Goal: Transaction & Acquisition: Purchase product/service

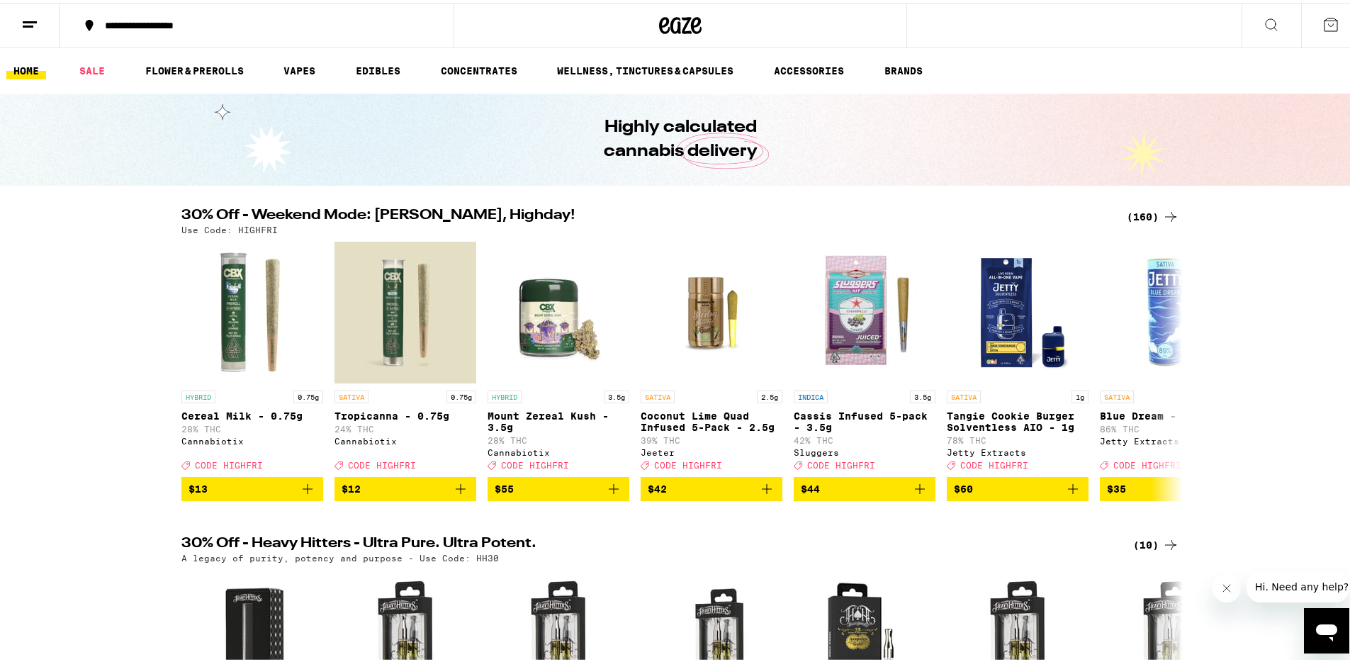
click at [1167, 214] on icon at bounding box center [1170, 213] width 17 height 17
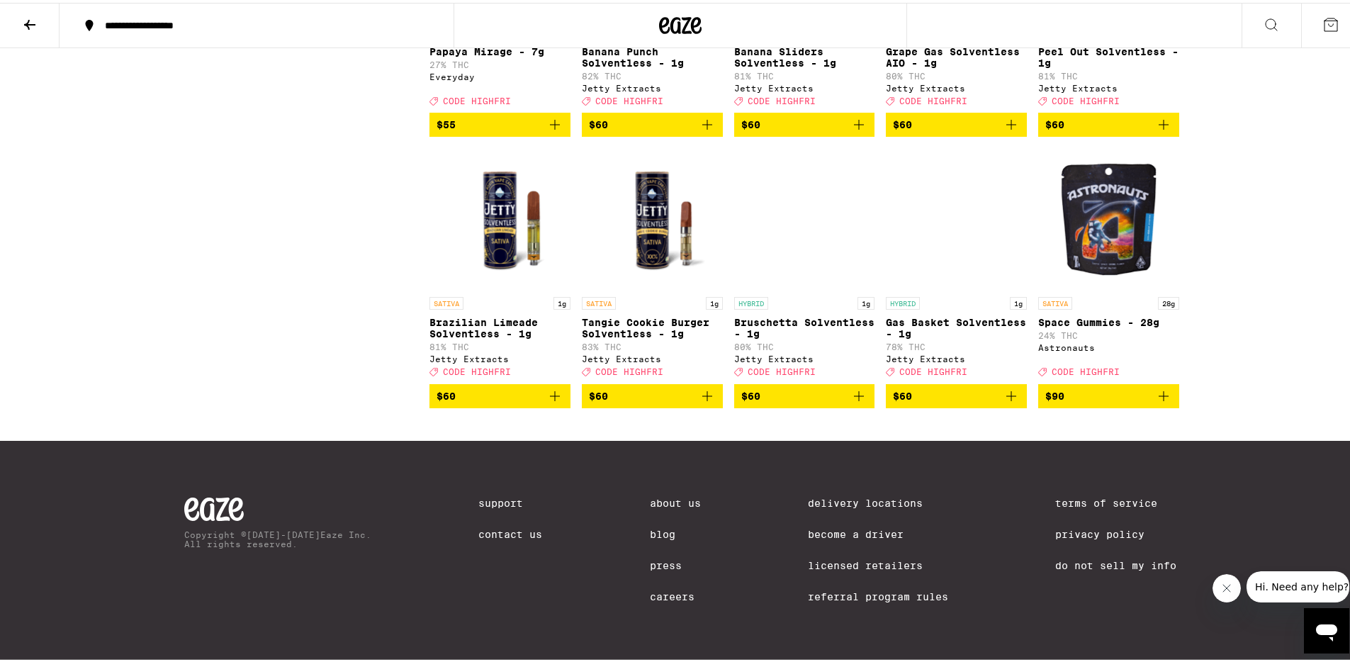
scroll to position [8727, 0]
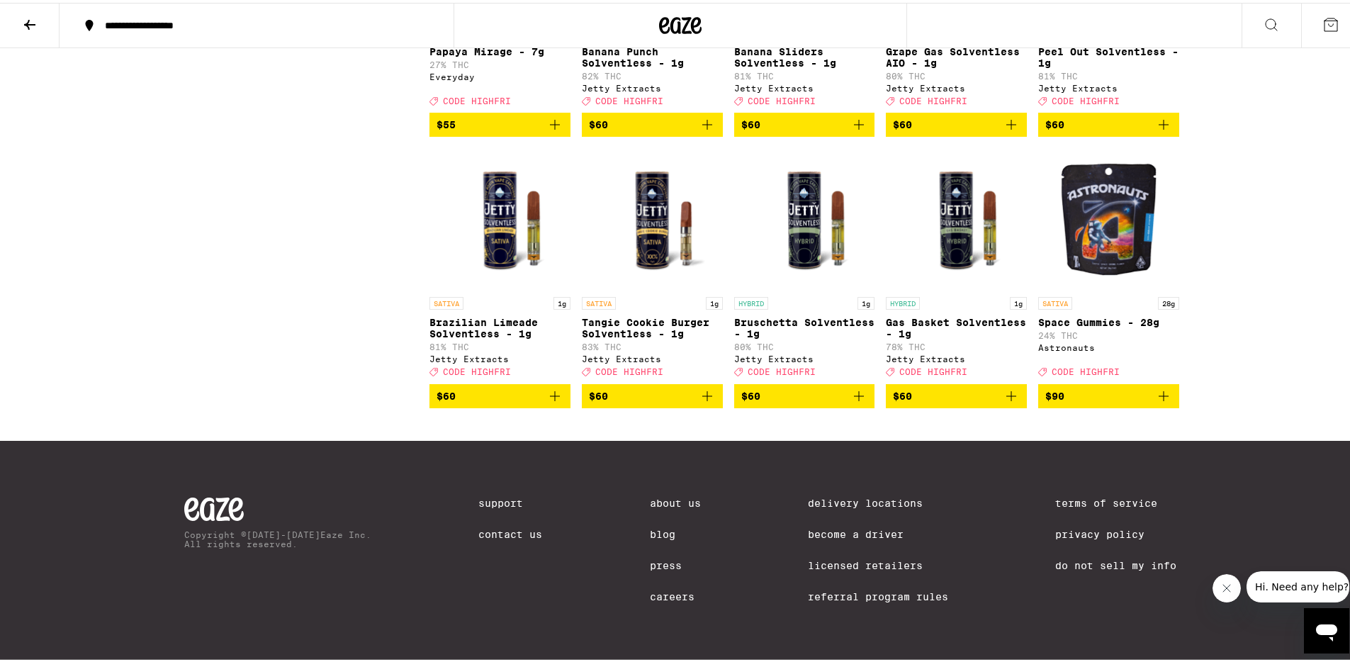
click at [20, 19] on button at bounding box center [30, 23] width 60 height 45
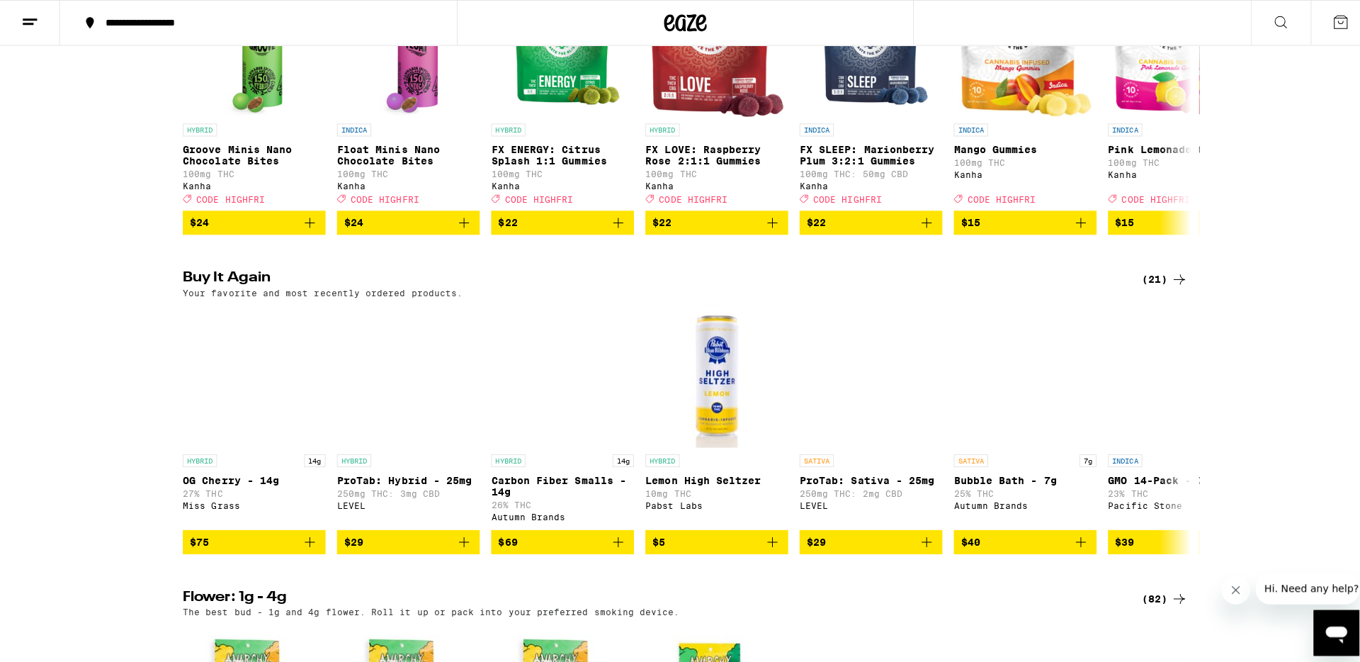
scroll to position [1000, 0]
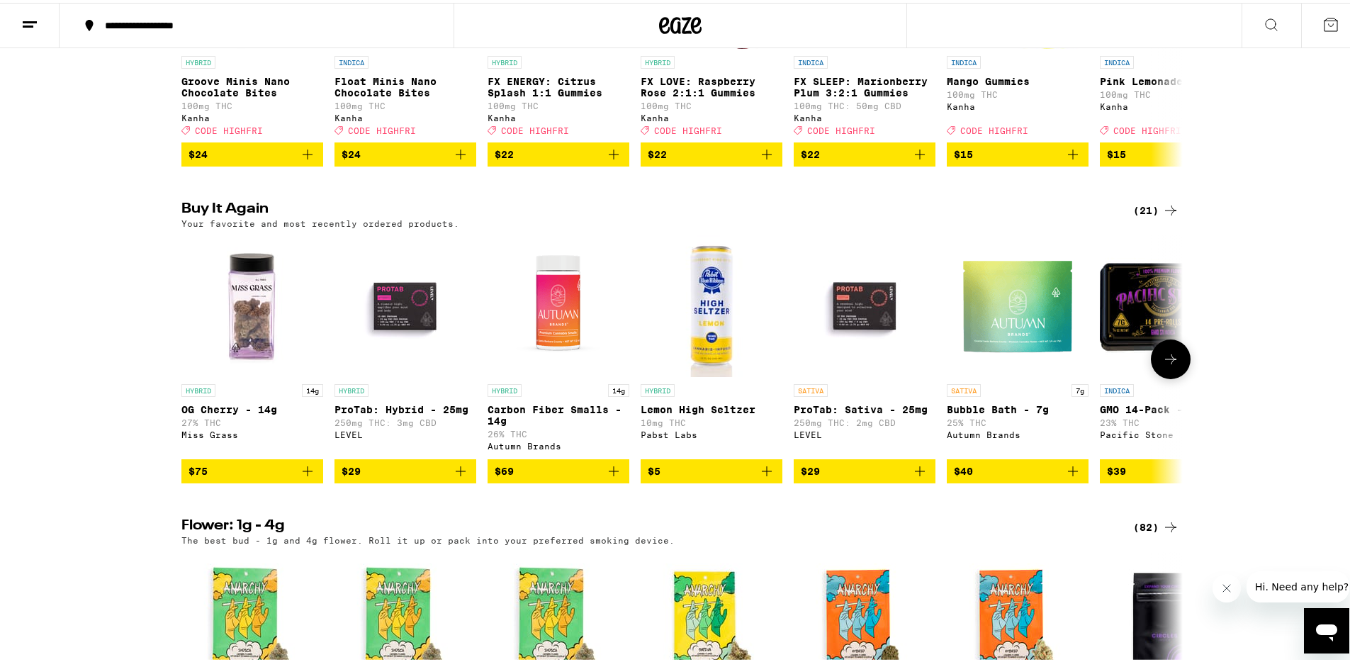
click at [303, 477] on icon "Add to bag" at bounding box center [307, 468] width 17 height 17
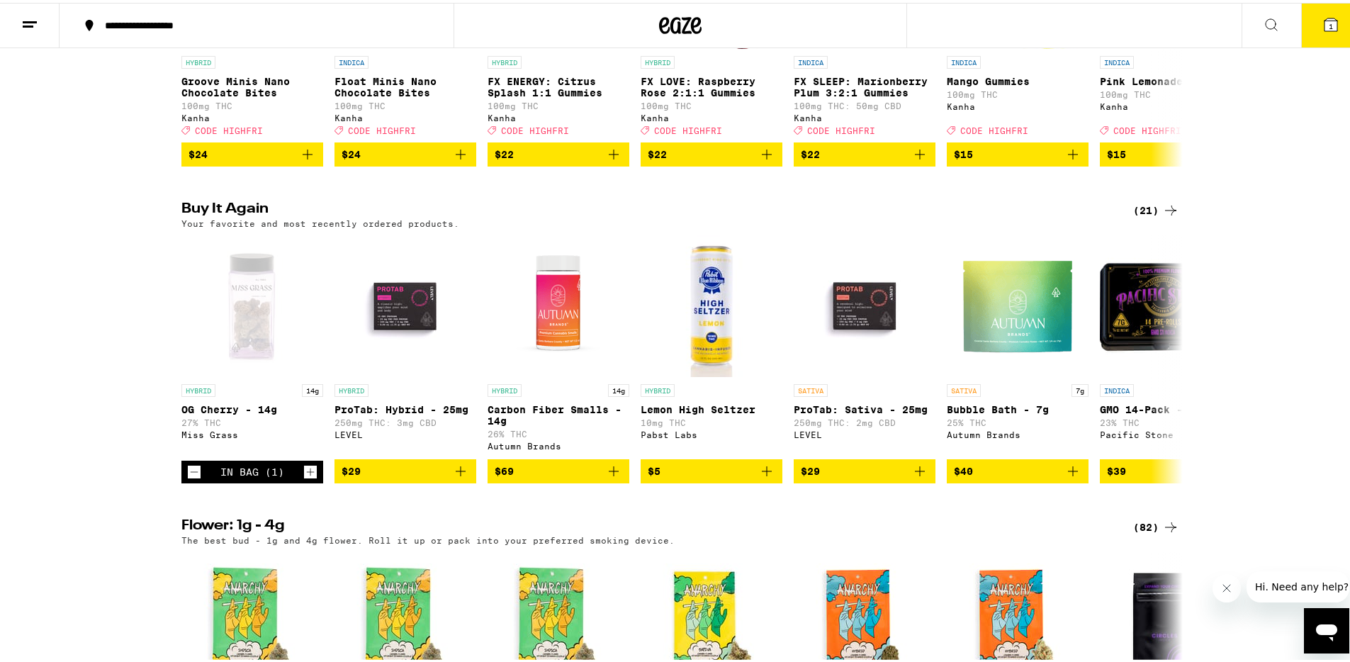
click at [1318, 35] on button "1" at bounding box center [1331, 23] width 60 height 44
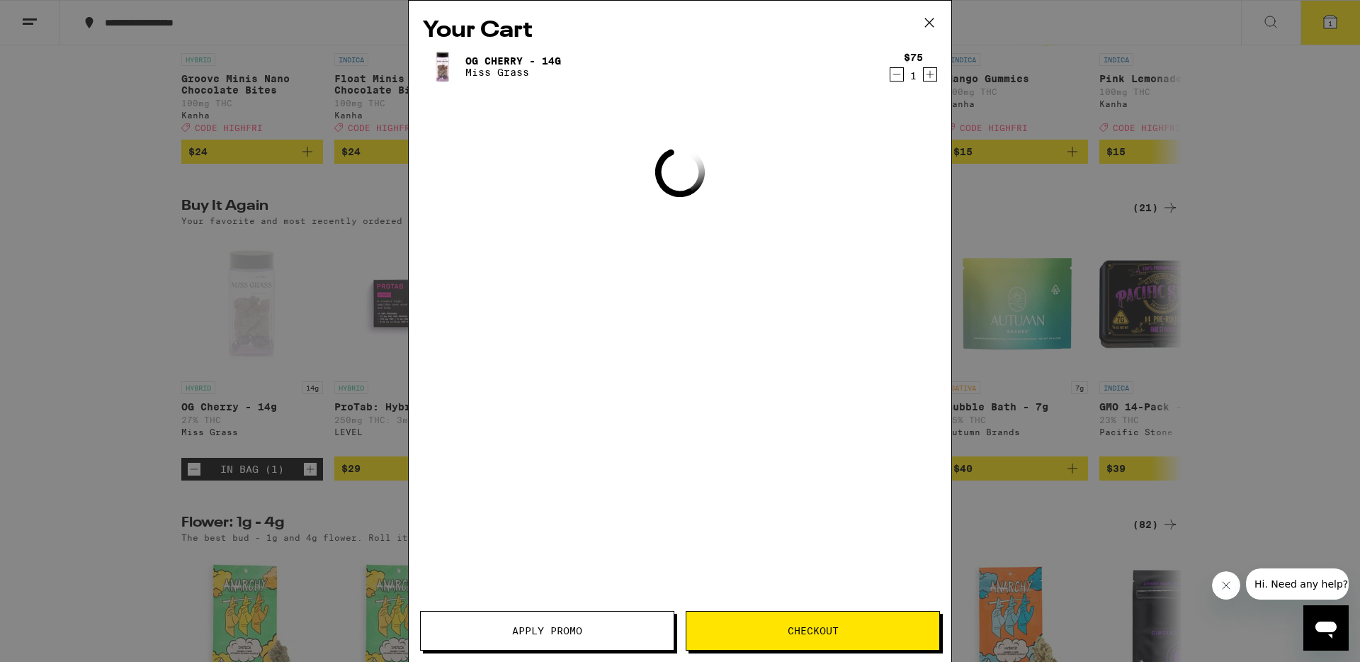
click at [1318, 35] on div "Your Cart OG Cherry - 14g Miss Grass $75 1 Loading Apply Promo Checkout" at bounding box center [680, 331] width 1360 height 662
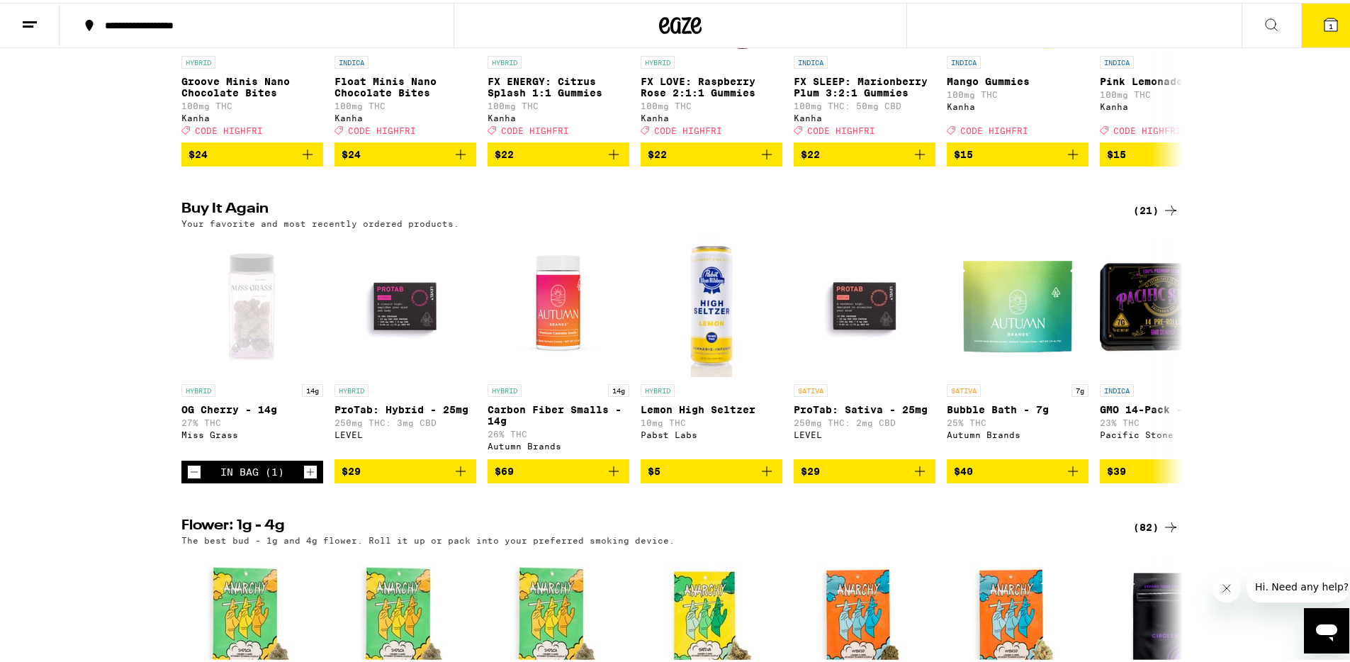
click at [1324, 16] on icon at bounding box center [1330, 22] width 13 height 13
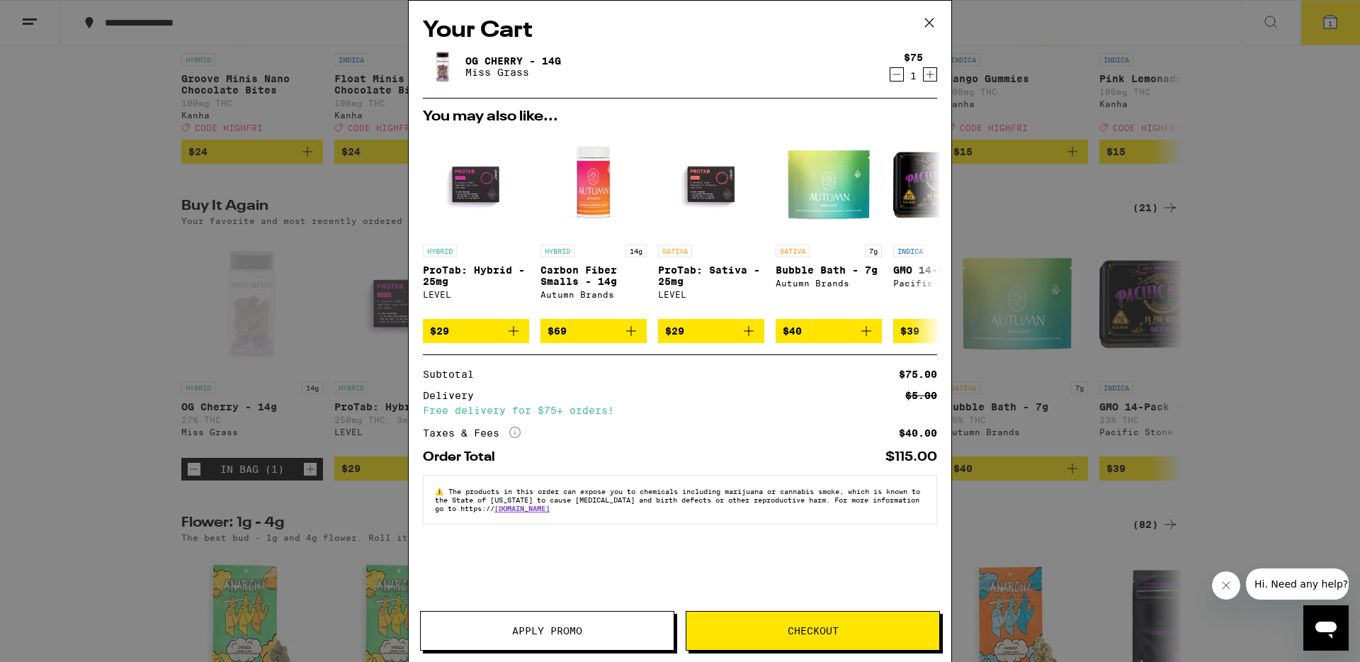
click at [773, 638] on button "Checkout" at bounding box center [813, 631] width 254 height 40
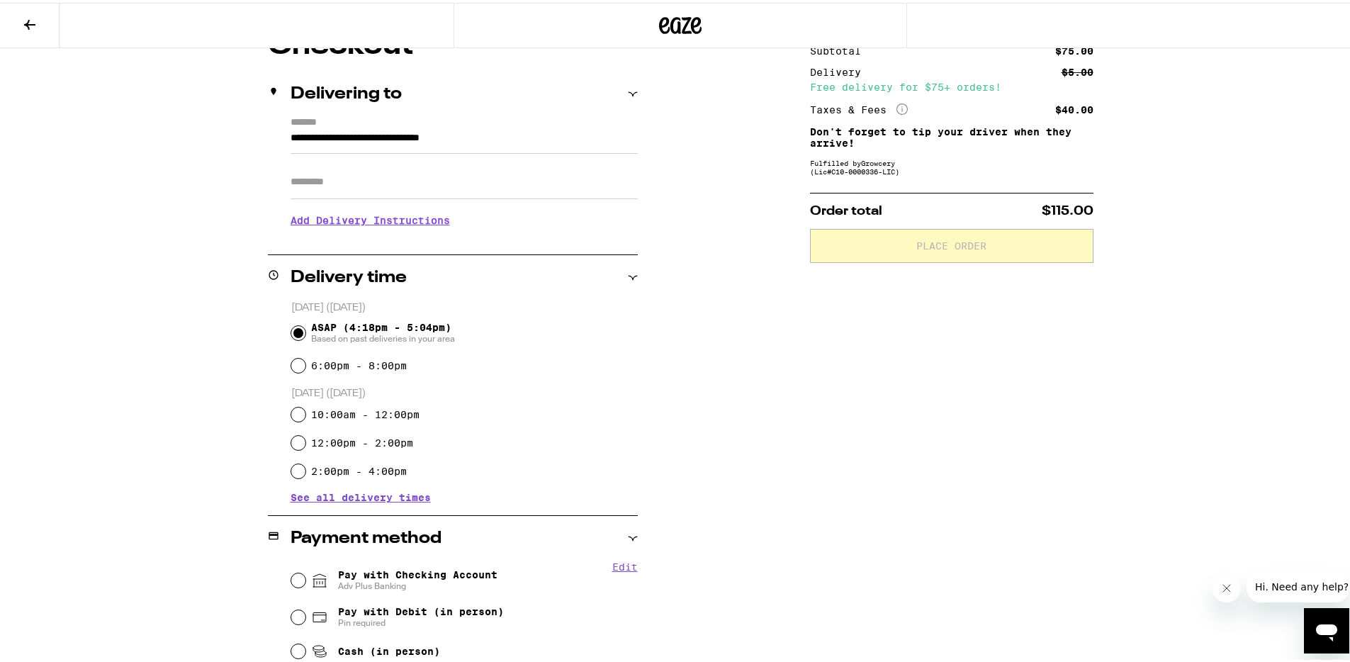
scroll to position [145, 0]
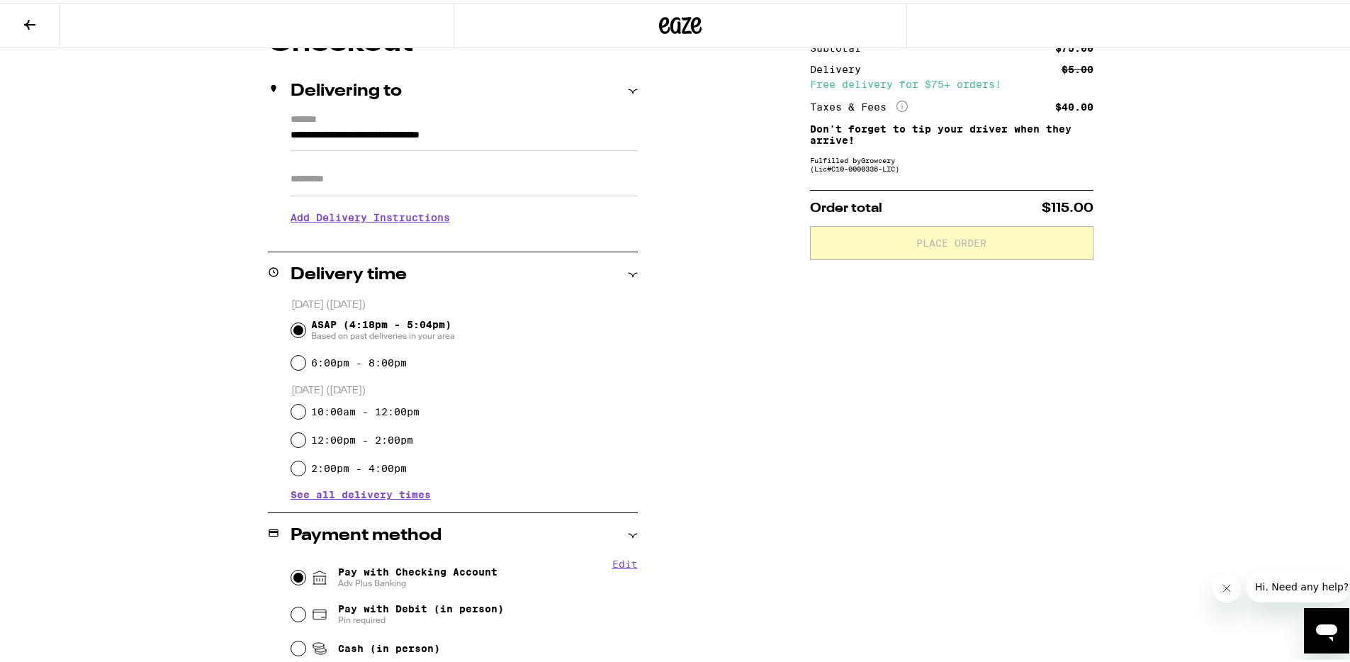
click at [291, 572] on input "Pay with Checking Account Adv Plus Banking" at bounding box center [298, 574] width 14 height 14
radio input "true"
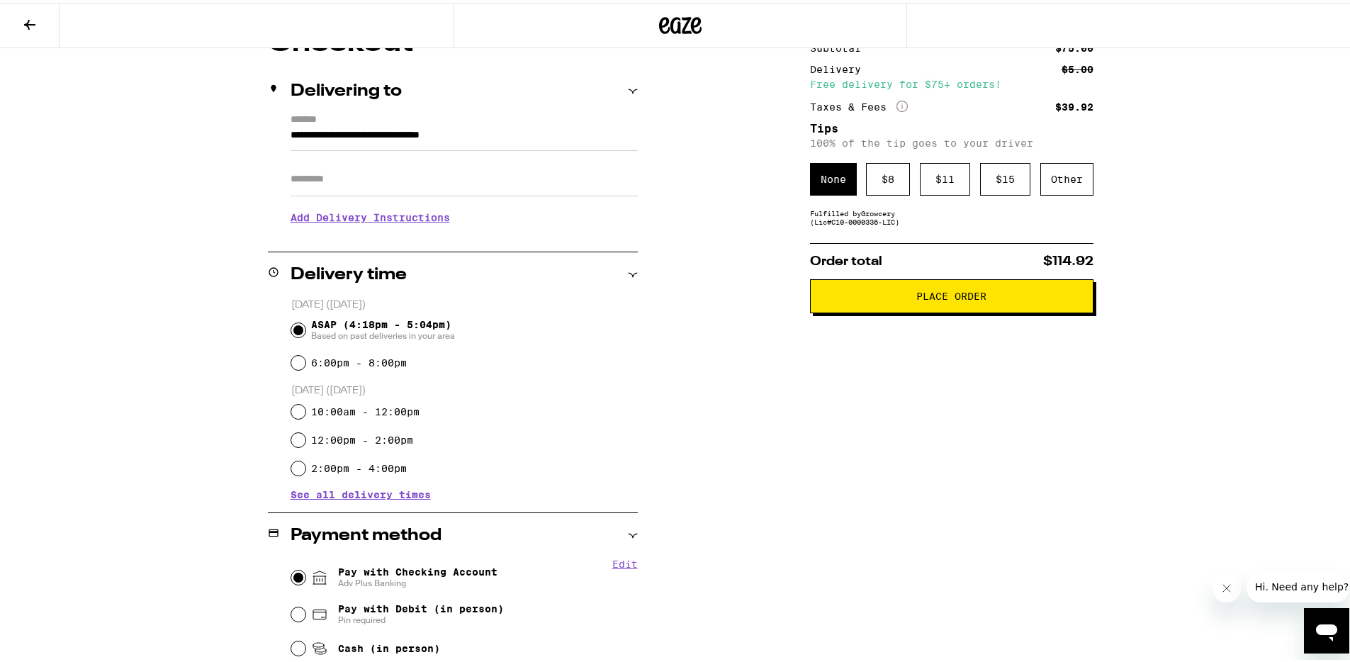
click at [963, 298] on span "Place Order" at bounding box center [951, 293] width 70 height 10
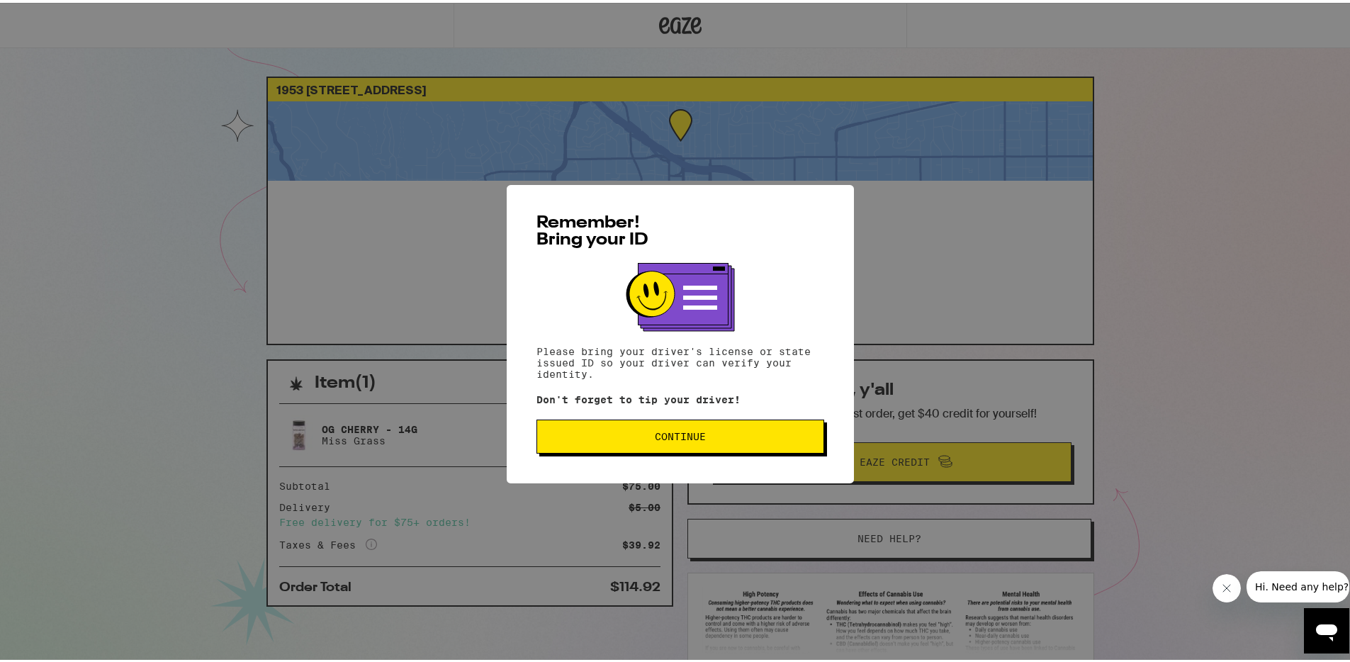
click at [686, 437] on span "Continue" at bounding box center [680, 434] width 51 height 10
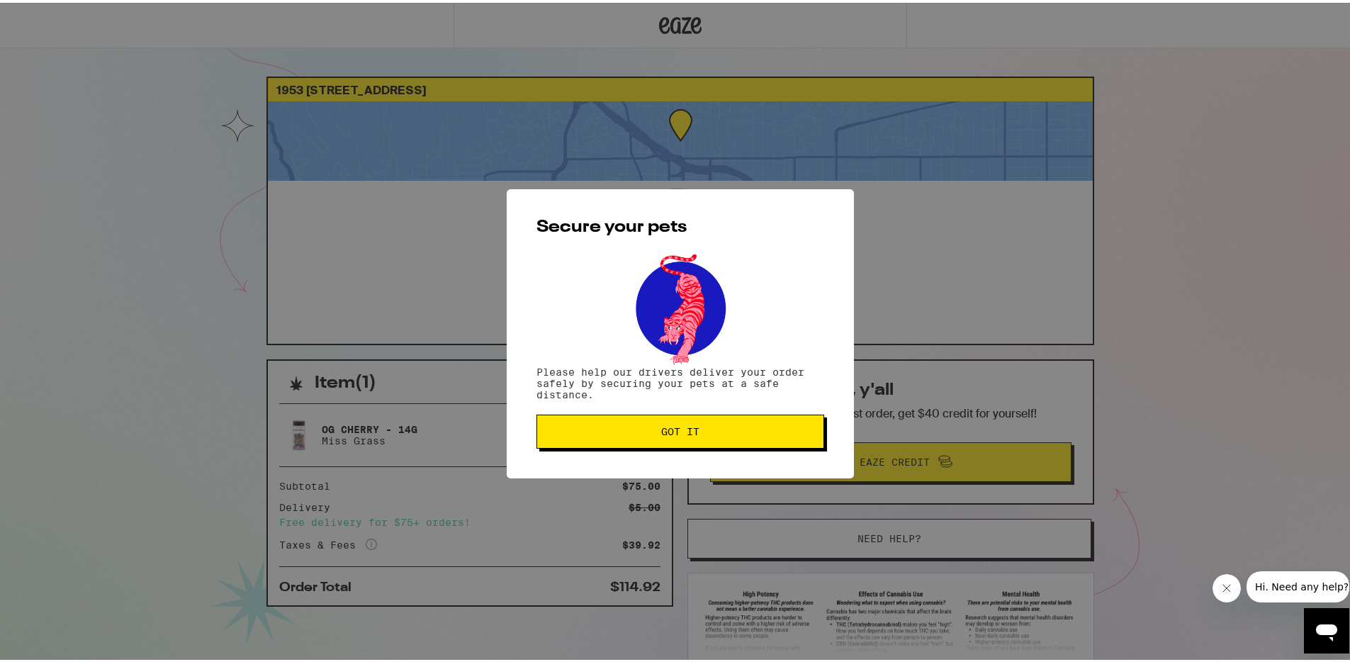
click at [727, 429] on span "Got it" at bounding box center [680, 429] width 264 height 10
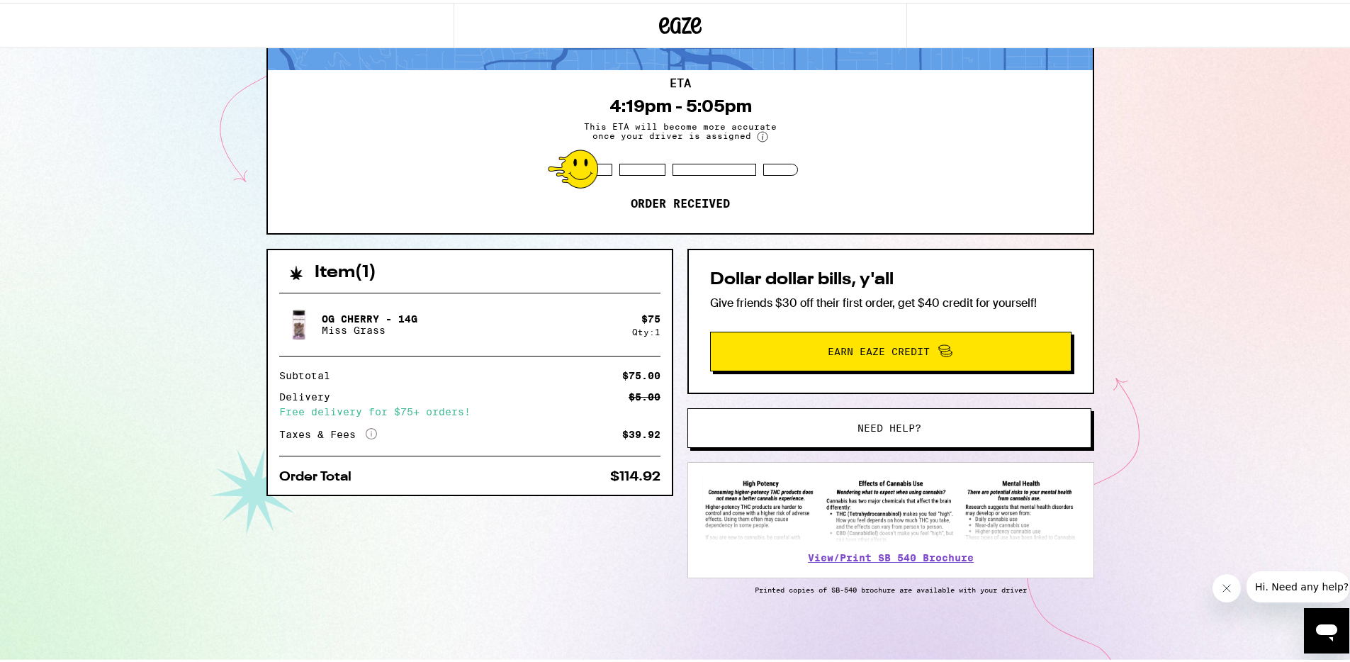
scroll to position [113, 0]
